Goal: Task Accomplishment & Management: Complete application form

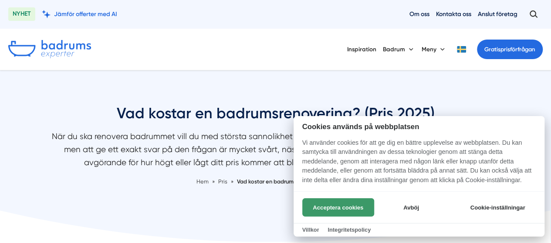
click at [345, 208] on button "Acceptera cookies" at bounding box center [338, 208] width 72 height 18
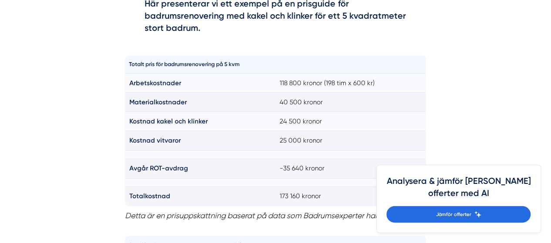
scroll to position [610, 0]
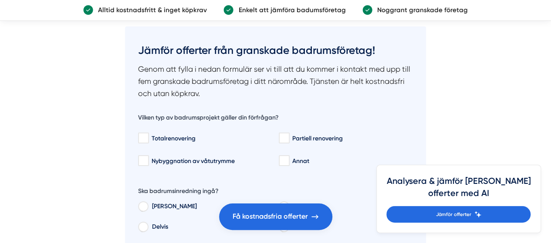
scroll to position [1089, 0]
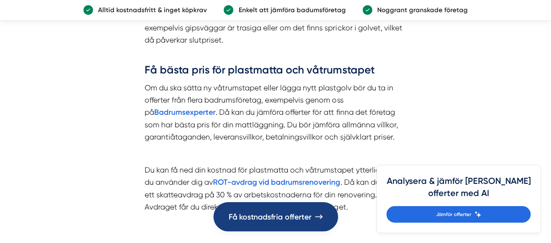
click at [280, 219] on span "Få kostnadsfria offerter" at bounding box center [269, 217] width 83 height 12
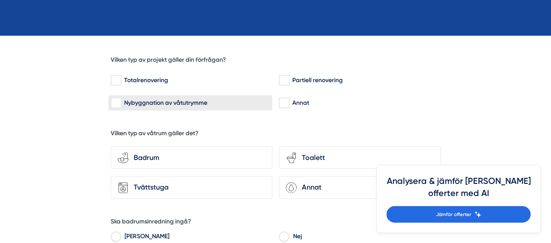
scroll to position [218, 0]
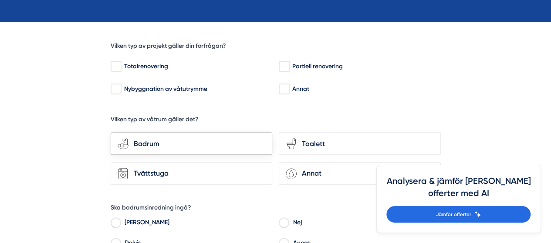
click at [196, 143] on div "Badrum" at bounding box center [196, 143] width 137 height 11
click at [0, 0] on input "bathroom-tub-towel Badrum" at bounding box center [0, 0] width 0 height 0
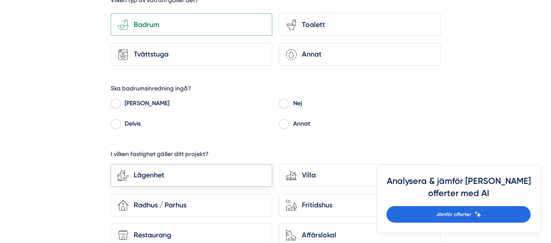
scroll to position [348, 0]
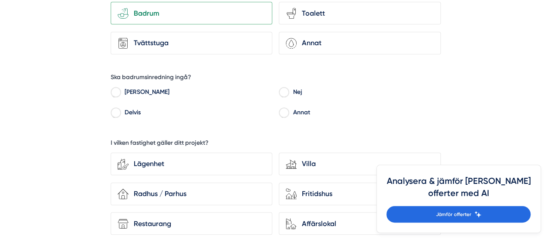
click at [285, 91] on input "Nej" at bounding box center [284, 94] width 10 height 8
radio input "true"
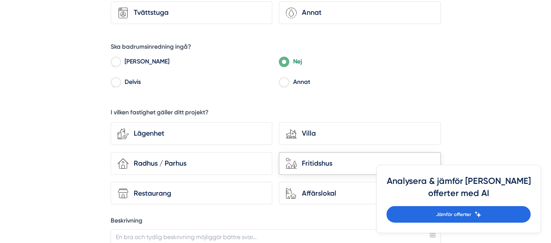
scroll to position [392, 0]
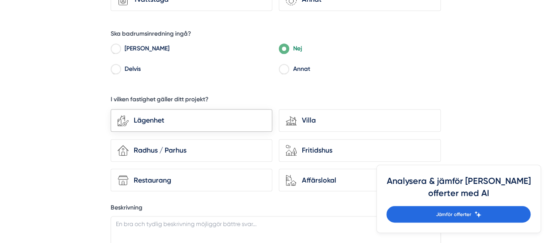
click at [187, 119] on div "Lägenhet" at bounding box center [196, 120] width 137 height 11
click at [0, 0] on input "Lägenhet" at bounding box center [0, 0] width 0 height 0
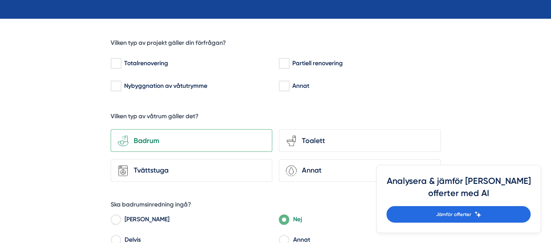
scroll to position [218, 0]
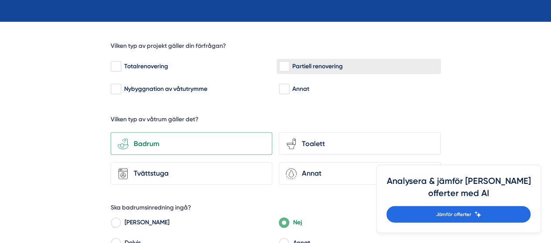
click at [285, 71] on input "Partiell renovering" at bounding box center [284, 66] width 10 height 9
checkbox input "true"
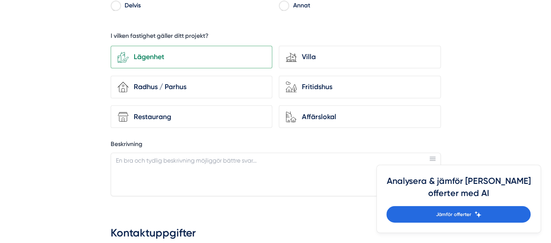
scroll to position [479, 0]
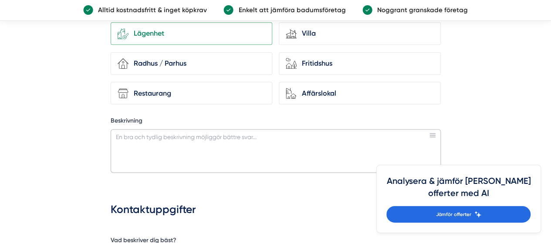
click at [180, 145] on textarea "Beskrivning" at bounding box center [276, 151] width 330 height 44
paste textarea "https://www.stockholmbyggbadrum.se/offert/"
type textarea "https://www.stockholmbyggbadrum.se/offert/"
drag, startPoint x: 256, startPoint y: 136, endPoint x: 86, endPoint y: 144, distance: 170.0
click at [86, 144] on div "fcb3d178-f12f-4cbe-aa20-cf2eb28af6a9 Vilken typ av projekt gäller din förfrågan…" at bounding box center [275, 139] width 427 height 758
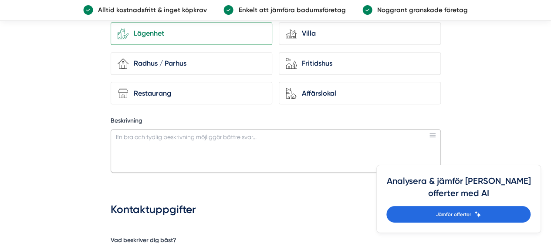
click at [177, 143] on textarea "Beskrivning" at bounding box center [276, 151] width 330 height 44
paste textarea "Hej, Jag funderar på att renovera mitt badrum. Badrummet renoverades senast 199…"
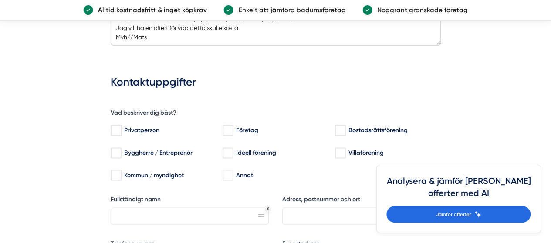
scroll to position [610, 0]
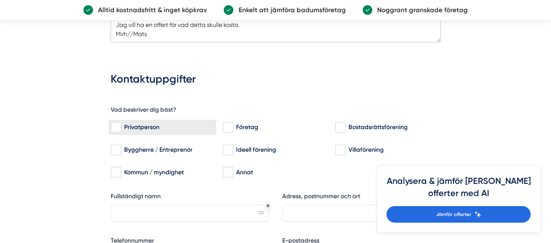
type textarea "Hej, Jag funderar på att renovera mitt badrum. Badrummet renoverades senast 199…"
click at [120, 126] on input "Privatperson" at bounding box center [116, 127] width 10 height 9
checkbox input "true"
click at [190, 207] on input "Fullständigt namn" at bounding box center [190, 213] width 159 height 17
type input "Mats Christer Eriksson"
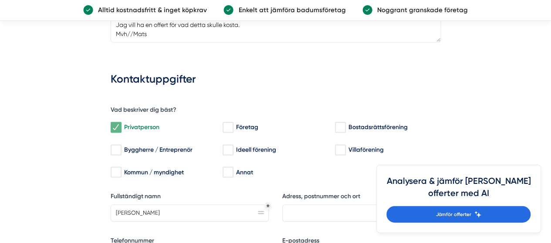
type input "0706721133"
type input "nynasmats@gmail.com"
click at [311, 207] on input "Adress, postnummer och ort" at bounding box center [361, 213] width 159 height 17
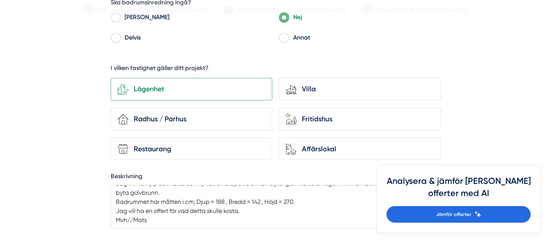
scroll to position [479, 0]
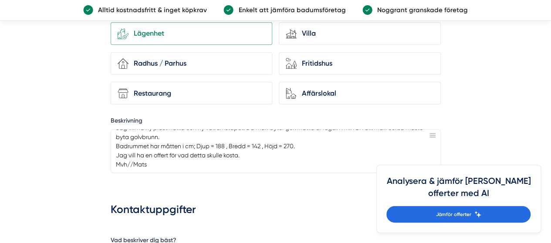
type input "Timotejgatan, 11859 Stockholm"
click at [140, 147] on textarea "Hej, Jag funderar på att renovera mitt badrum. Badrummet renoverades senast 199…" at bounding box center [276, 151] width 330 height 44
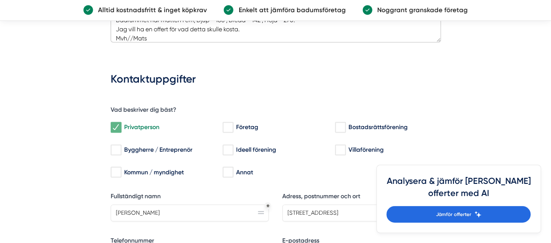
scroll to position [697, 0]
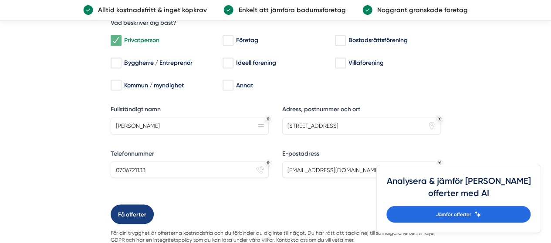
click at [134, 210] on button "Få offerter" at bounding box center [132, 215] width 43 height 20
